Goal: Use online tool/utility: Utilize a website feature to perform a specific function

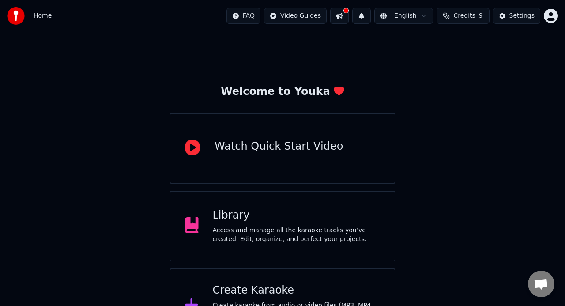
click at [461, 19] on span "Credits" at bounding box center [464, 15] width 22 height 9
click at [484, 145] on div "Welcome to Youka Watch Quick Start Video Library Access and manage all the kara…" at bounding box center [282, 187] width 565 height 311
click at [285, 224] on div "Library Access and manage all the karaoke tracks you’ve created. Edit, organize…" at bounding box center [297, 225] width 168 height 35
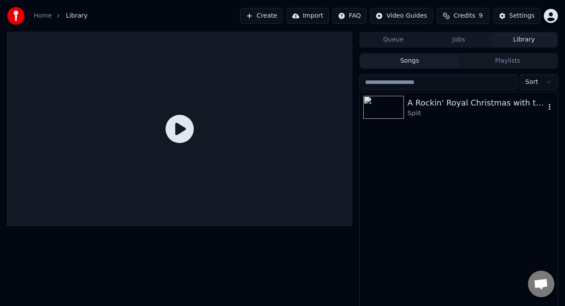
click at [397, 108] on img at bounding box center [383, 107] width 41 height 23
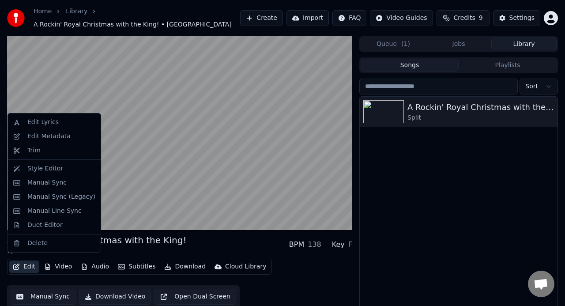
click at [23, 261] on button "Edit" at bounding box center [24, 266] width 30 height 12
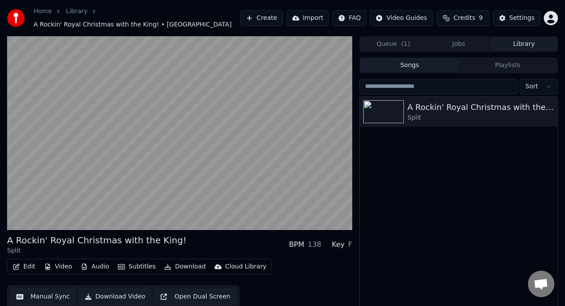
click at [16, 275] on div "Edit Video Audio Subtitles Download Cloud Library Manual Sync Download Video Op…" at bounding box center [179, 283] width 345 height 49
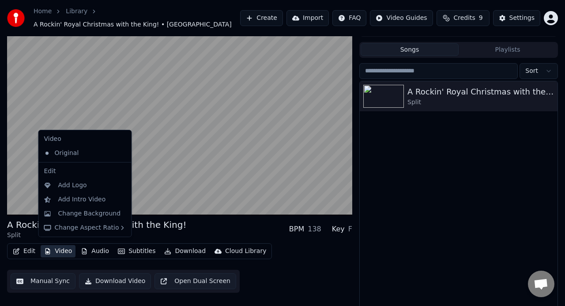
click at [59, 247] on button "Video" at bounding box center [58, 251] width 35 height 12
click at [67, 214] on div "Change Background" at bounding box center [89, 213] width 63 height 9
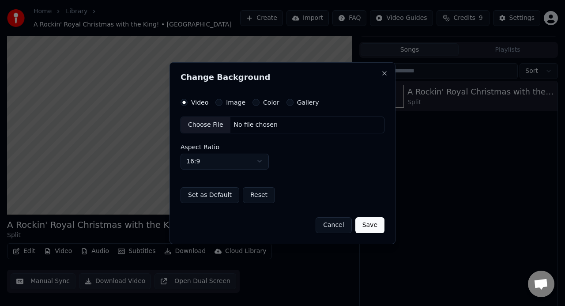
click at [253, 124] on div "No file chosen" at bounding box center [255, 124] width 51 height 9
click at [232, 104] on label "Image" at bounding box center [235, 102] width 19 height 6
click at [222, 104] on button "Image" at bounding box center [218, 102] width 7 height 7
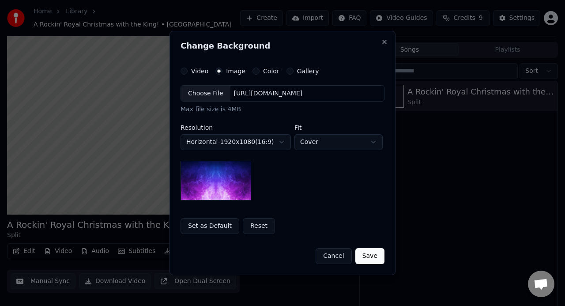
click at [223, 94] on div "Choose File" at bounding box center [205, 94] width 49 height 16
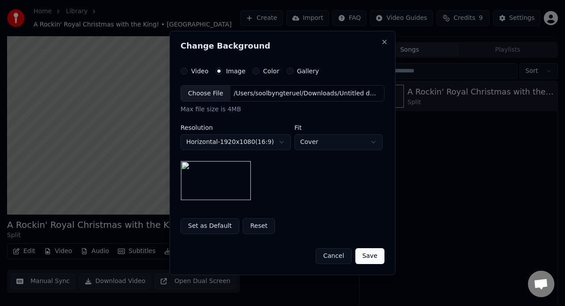
click at [367, 259] on button "Save" at bounding box center [369, 256] width 29 height 16
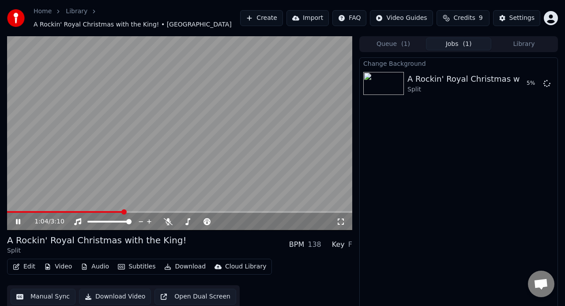
scroll to position [2, 0]
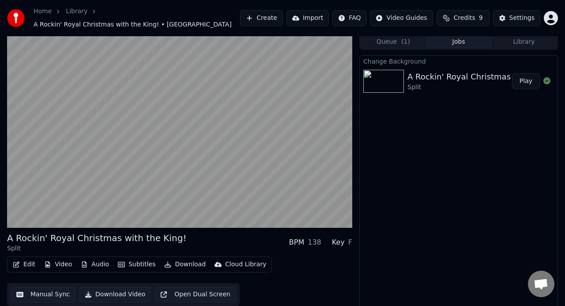
click at [394, 71] on img at bounding box center [383, 81] width 41 height 23
click at [395, 72] on img at bounding box center [383, 81] width 41 height 23
click at [434, 71] on div "A Rockin' Royal Christmas with the King!" at bounding box center [487, 77] width 161 height 12
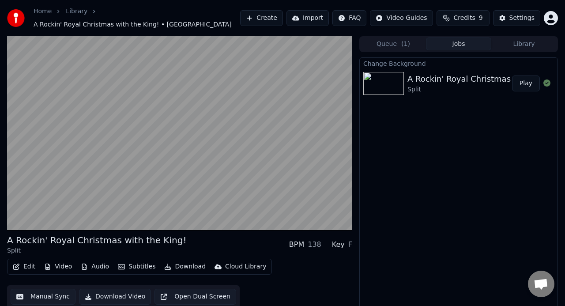
click at [409, 185] on div "Change Background A Rockin' Royal Christmas with the King! Split Play" at bounding box center [458, 187] width 199 height 260
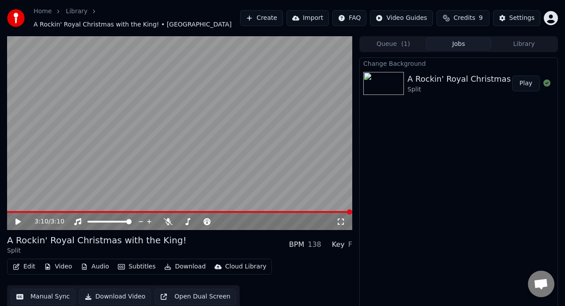
click at [424, 74] on div "A Rockin' Royal Christmas with the King!" at bounding box center [487, 79] width 161 height 12
click at [458, 40] on button "Jobs" at bounding box center [458, 43] width 65 height 13
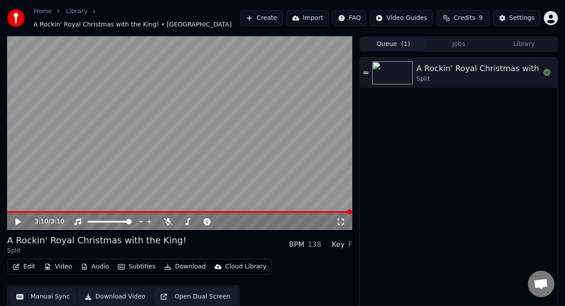
click at [400, 41] on button "Queue ( 1 )" at bounding box center [392, 43] width 65 height 13
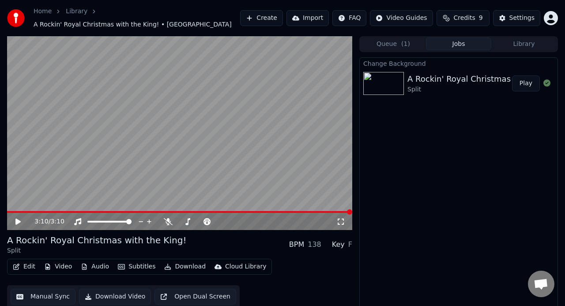
click at [454, 38] on button "Jobs" at bounding box center [458, 43] width 65 height 13
click at [424, 75] on div "A Rockin' Royal Christmas with the King!" at bounding box center [487, 79] width 161 height 12
click at [15, 219] on icon at bounding box center [17, 221] width 5 height 6
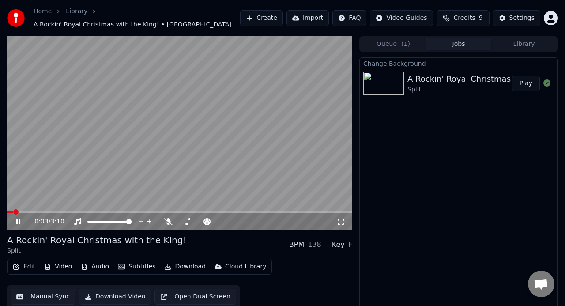
click at [19, 219] on icon at bounding box center [18, 221] width 4 height 5
click at [394, 41] on button "Queue ( 1 )" at bounding box center [392, 43] width 65 height 13
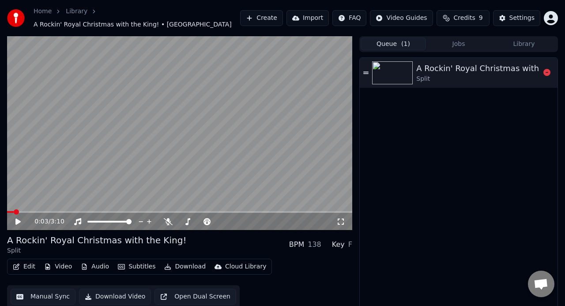
click at [412, 67] on div at bounding box center [394, 72] width 44 height 23
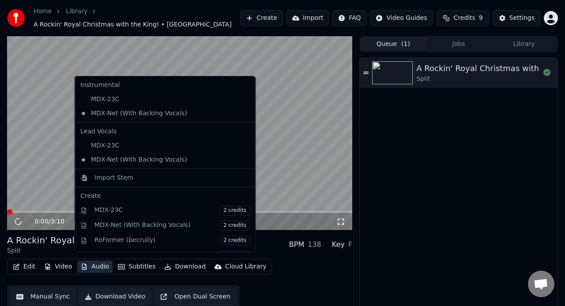
click at [88, 266] on button "Audio" at bounding box center [94, 266] width 35 height 12
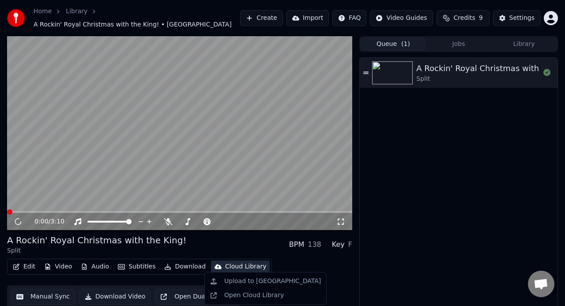
click at [295, 266] on div "Edit Video Audio Subtitles Download Cloud Library Manual Sync Download Video Op…" at bounding box center [179, 283] width 345 height 49
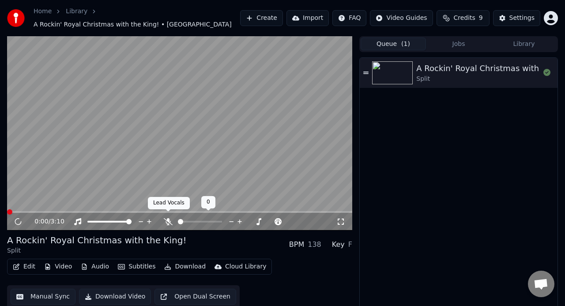
click at [169, 218] on icon at bounding box center [168, 221] width 9 height 7
click at [7, 209] on span at bounding box center [9, 211] width 5 height 5
